Goal: Task Accomplishment & Management: Use online tool/utility

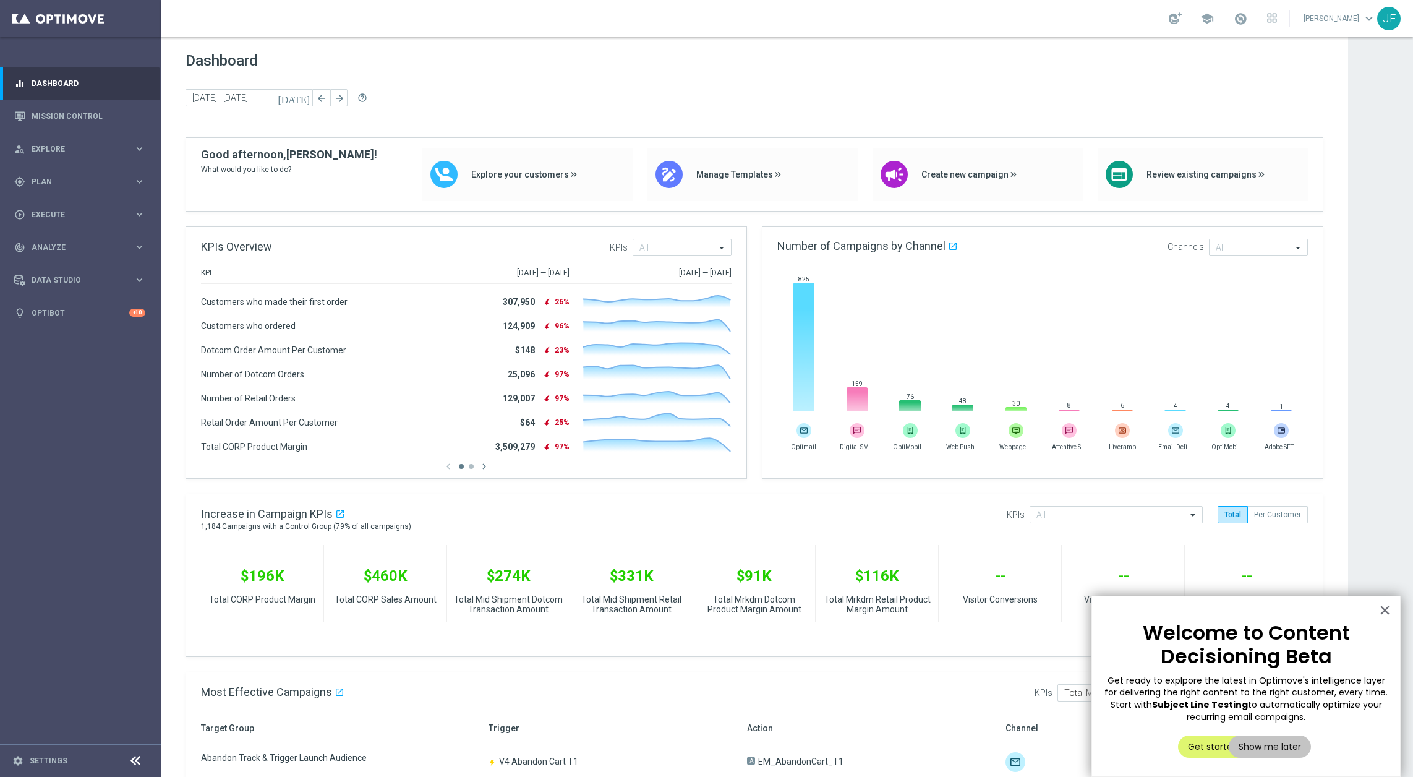
click at [1236, 77] on div "Dashboard today 06 Oct 2025 - 09 Oct 2025 arrow_back arrow_forward help_outline" at bounding box center [755, 94] width 1138 height 85
click at [58, 122] on link "Mission Control" at bounding box center [89, 116] width 114 height 33
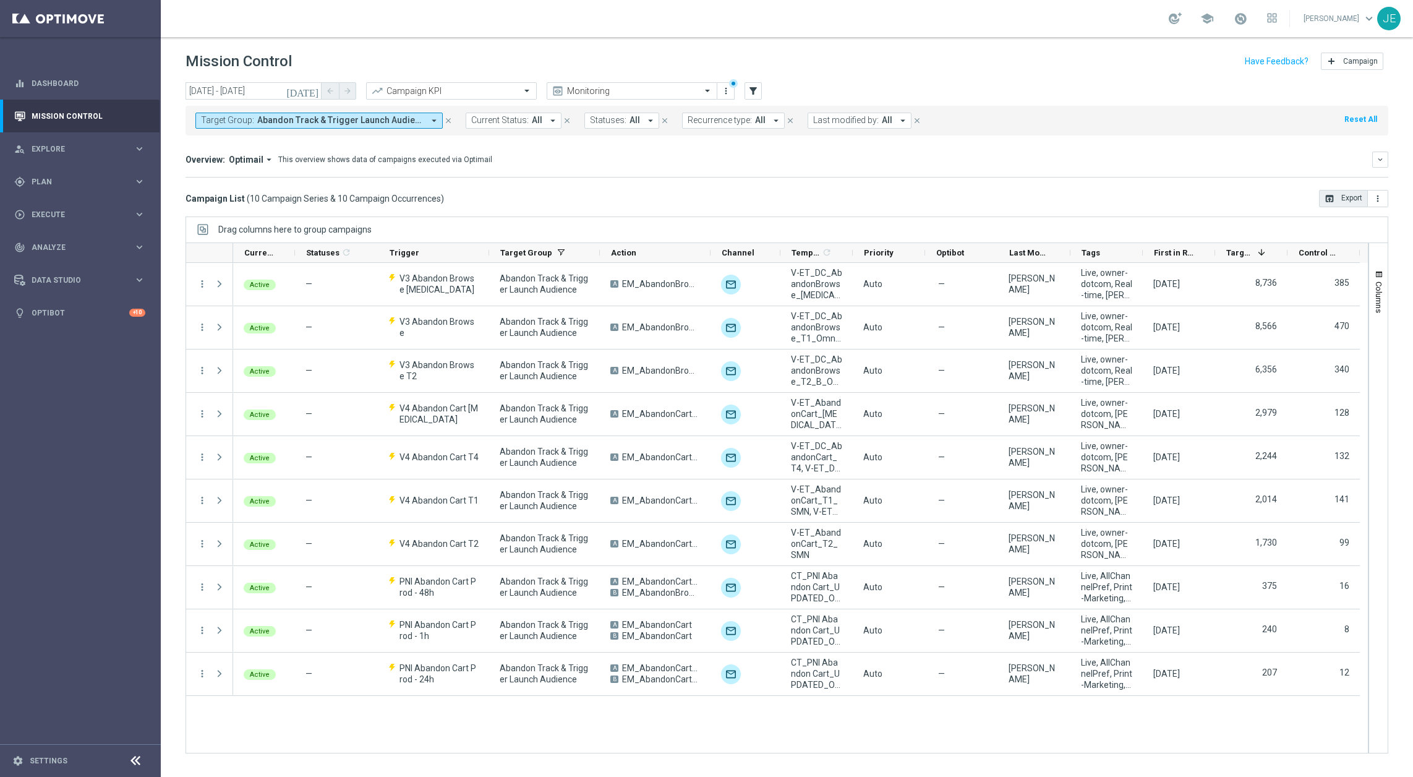
click at [1340, 197] on button "open_in_browser Export" at bounding box center [1343, 198] width 49 height 17
click at [240, 85] on input "[DATE] - [DATE]" at bounding box center [254, 90] width 136 height 17
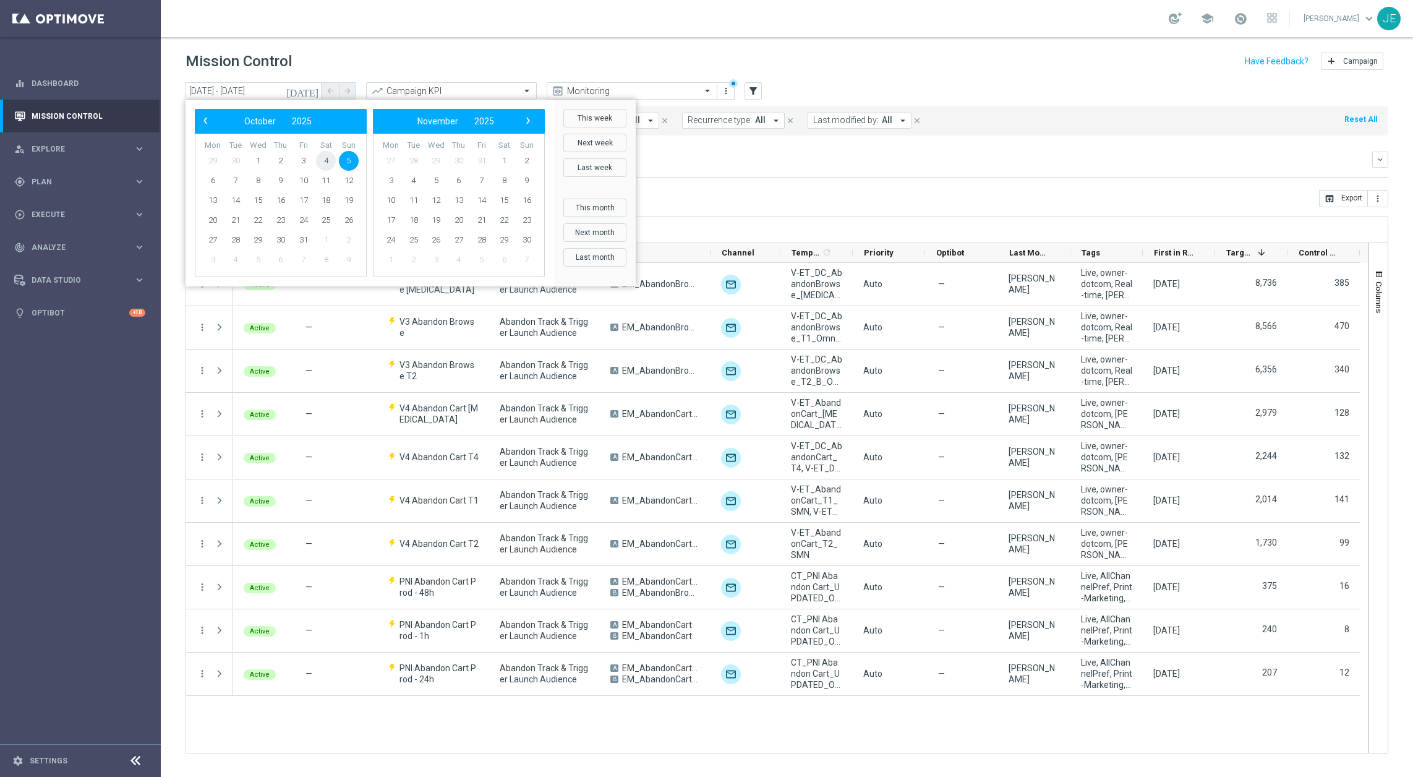
click at [319, 157] on span "4" at bounding box center [326, 161] width 20 height 20
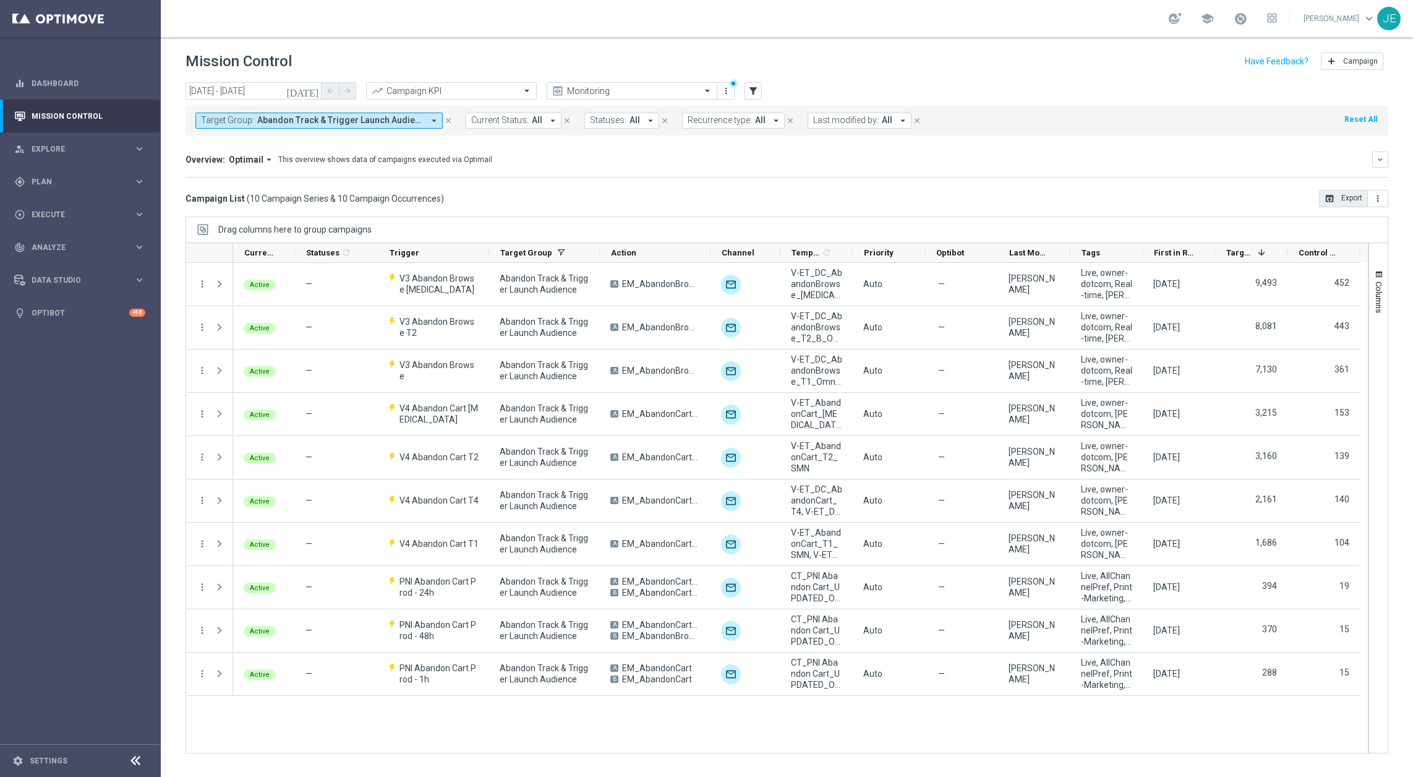
click at [1335, 192] on button "open_in_browser Export" at bounding box center [1343, 198] width 49 height 17
click at [310, 90] on icon "[DATE]" at bounding box center [302, 90] width 33 height 11
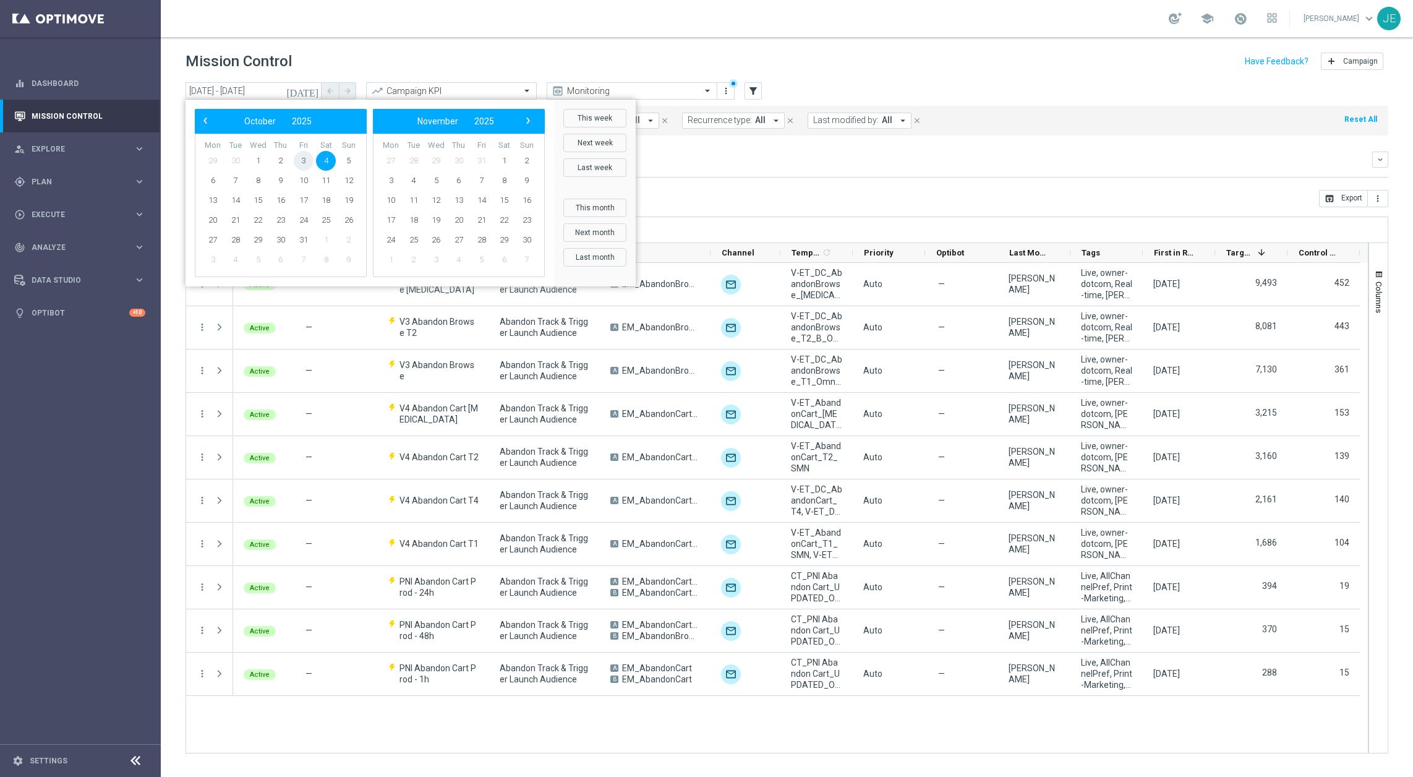
click at [301, 157] on span "3" at bounding box center [304, 161] width 20 height 20
type input "03 Oct 2025 - 03 Oct 2025"
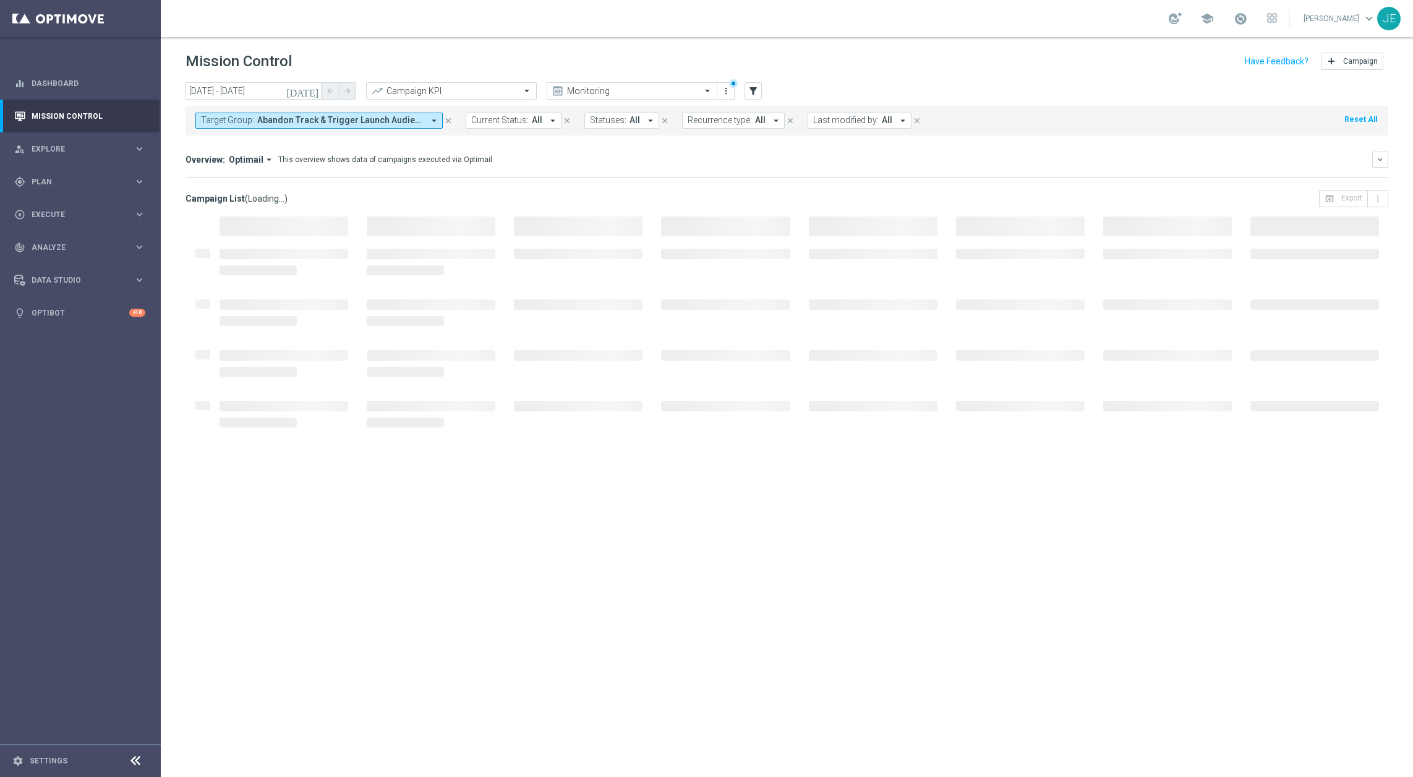
click at [133, 757] on icon at bounding box center [135, 760] width 15 height 15
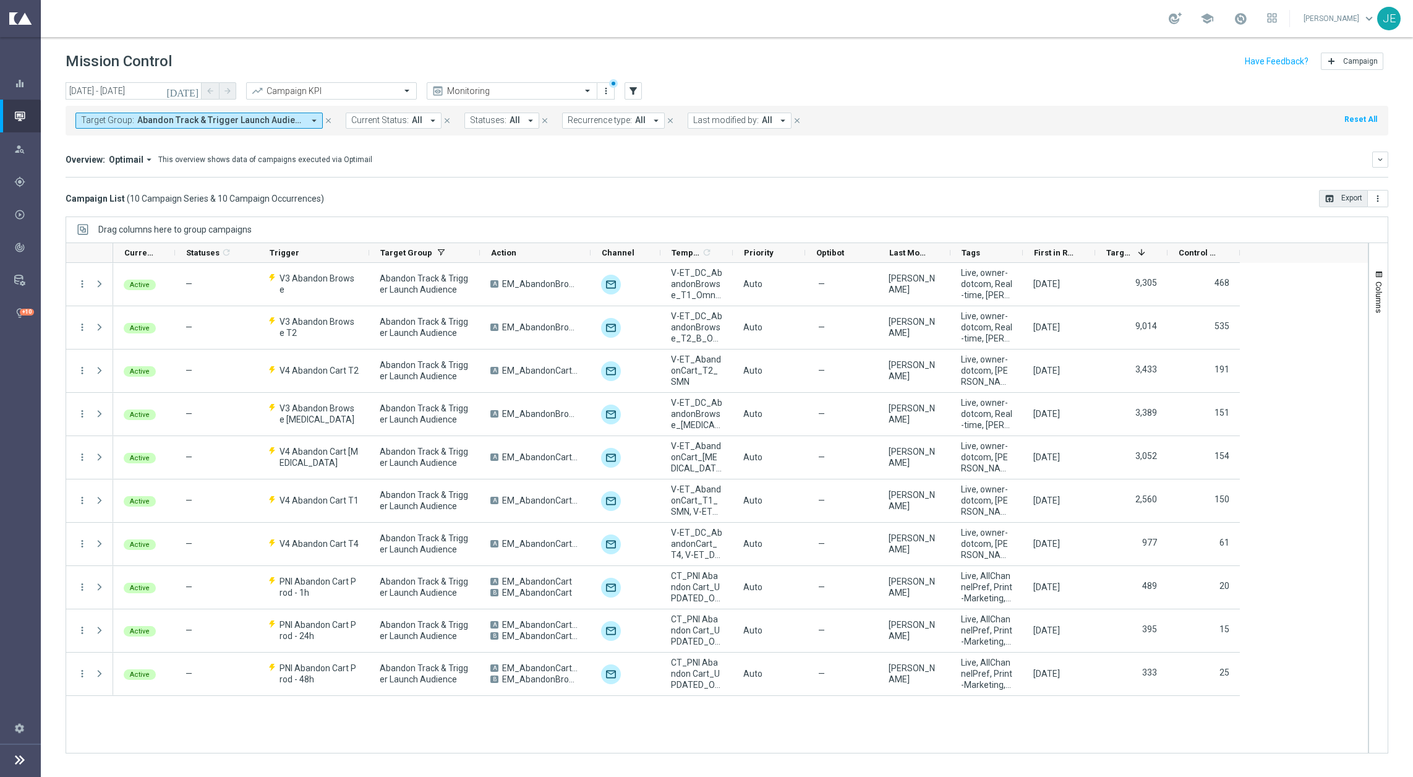
click at [1354, 200] on button "open_in_browser Export" at bounding box center [1343, 198] width 49 height 17
click at [795, 742] on div "Active — V3 Abandon Browse T3 Abandon Track & Trigger Launch Audience A EM_Aban…" at bounding box center [740, 508] width 1255 height 490
